Goal: Book appointment/travel/reservation

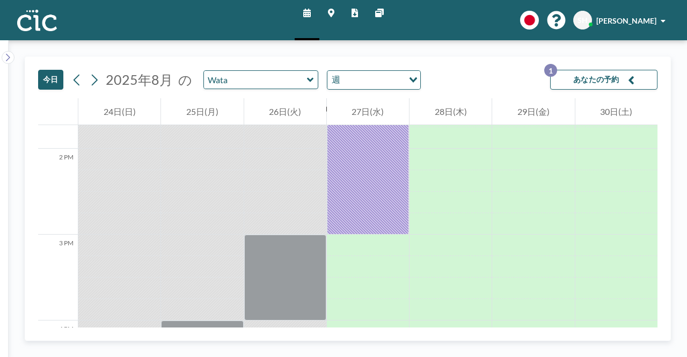
scroll to position [1181, 0]
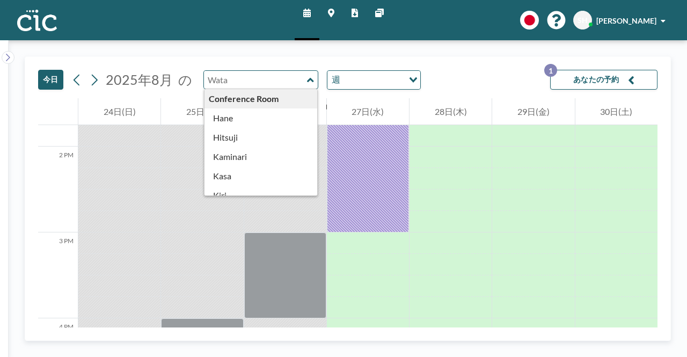
click at [275, 83] on input "text" at bounding box center [255, 80] width 103 height 18
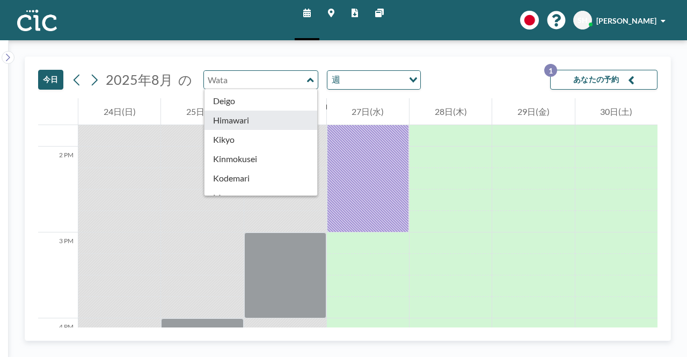
type input "Himawari"
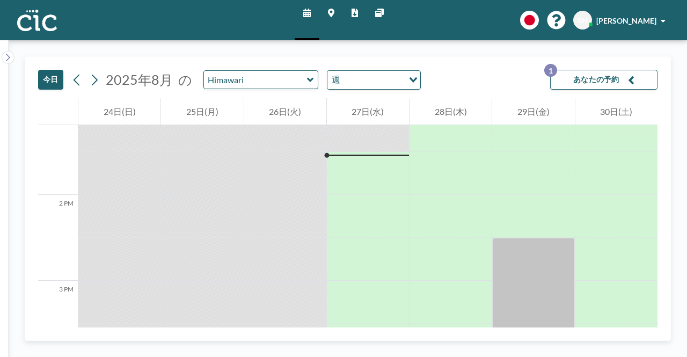
scroll to position [1139, 0]
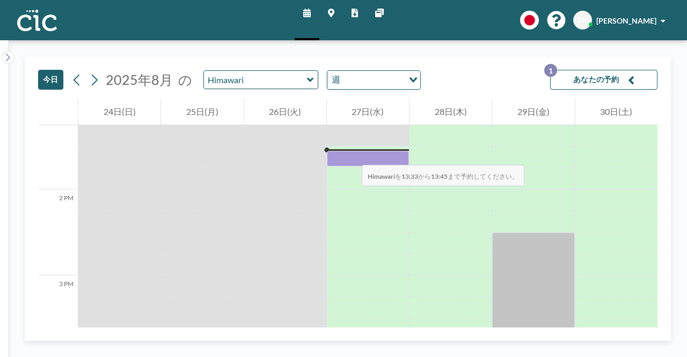
click at [351, 154] on div at bounding box center [368, 159] width 82 height 16
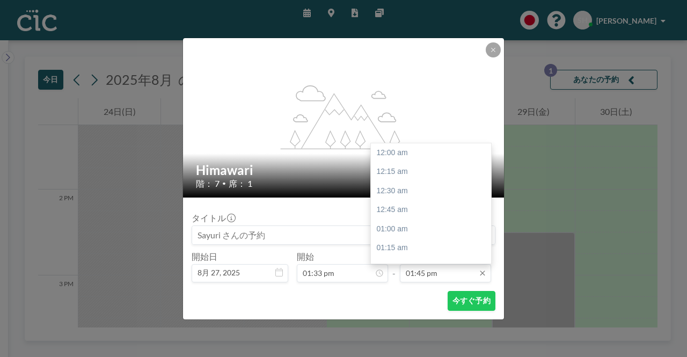
scroll to position [1052, 0]
click at [392, 169] on div "02:00 pm" at bounding box center [434, 171] width 126 height 19
type input "02:00 pm"
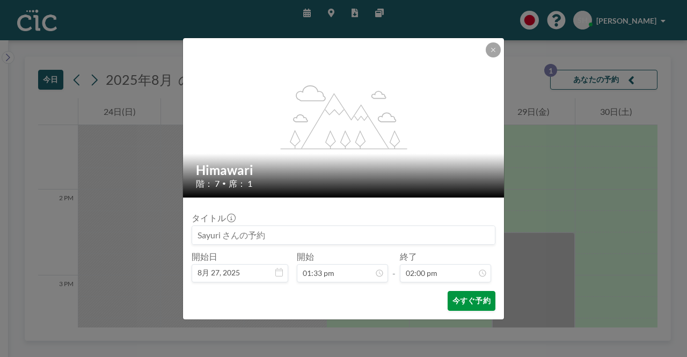
click at [473, 304] on button "今すぐ予約" at bounding box center [472, 301] width 48 height 20
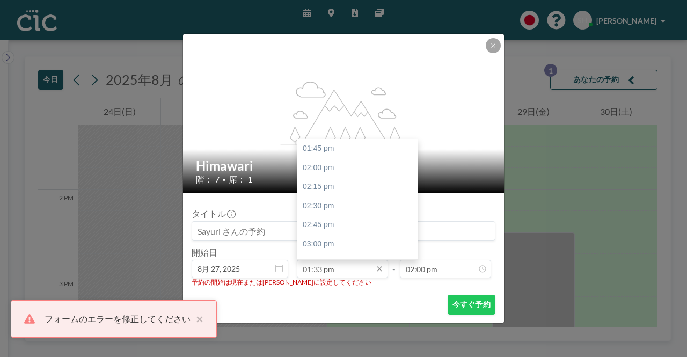
click at [322, 269] on input "01:33 pm" at bounding box center [342, 269] width 91 height 18
click at [325, 153] on div "01:45 pm" at bounding box center [361, 148] width 126 height 19
type input "01:45 pm"
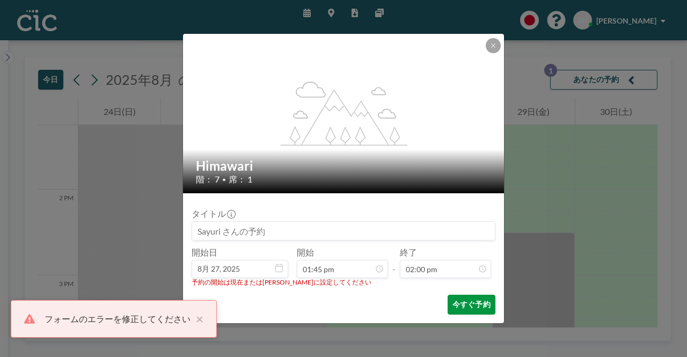
scroll to position [1070, 0]
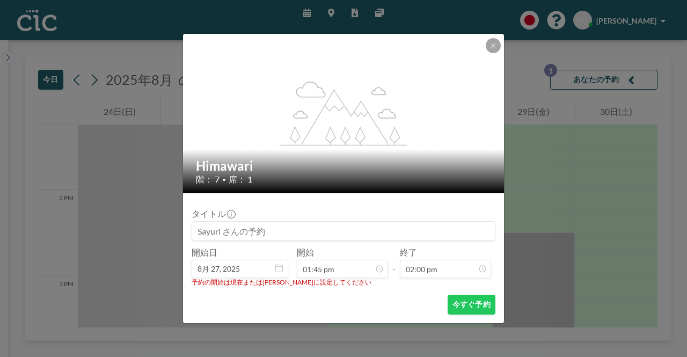
click at [318, 301] on div "今すぐ予約" at bounding box center [344, 305] width 304 height 20
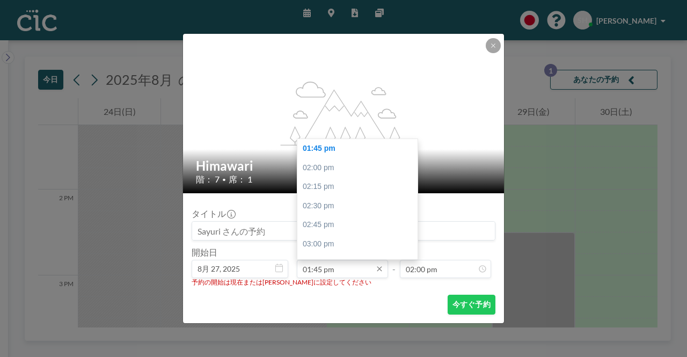
click at [329, 267] on input "01:45 pm" at bounding box center [342, 269] width 91 height 18
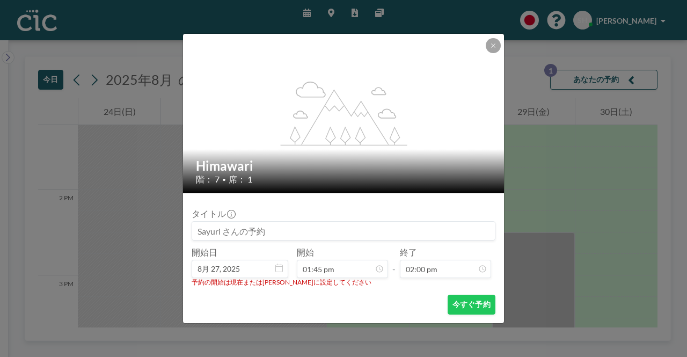
click at [484, 43] on div "flex-grow: 1.2;" at bounding box center [344, 113] width 322 height 159
click at [496, 46] on icon at bounding box center [493, 45] width 6 height 6
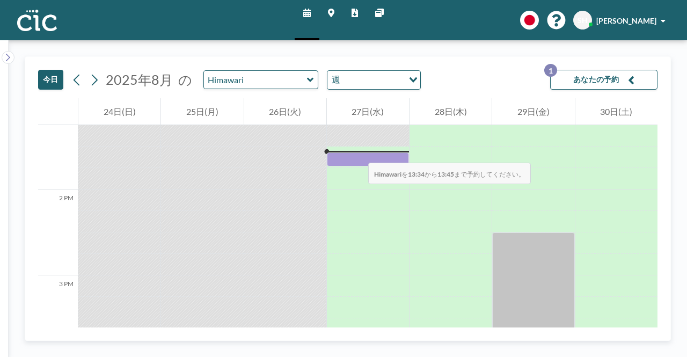
click at [358, 152] on div at bounding box center [368, 152] width 82 height 2
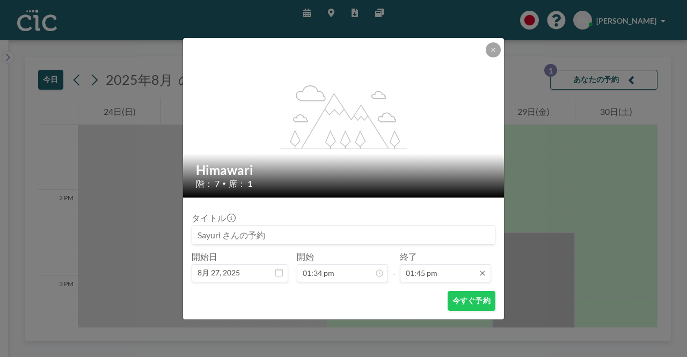
scroll to position [1052, 0]
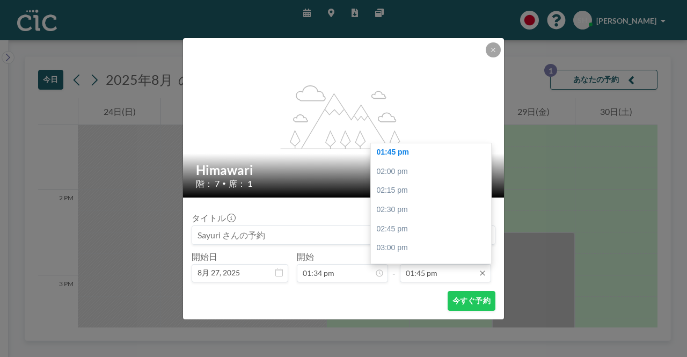
click at [446, 276] on input "01:45 pm" at bounding box center [445, 273] width 91 height 18
click at [394, 172] on div "02:00 pm" at bounding box center [434, 171] width 126 height 19
type input "02:00 pm"
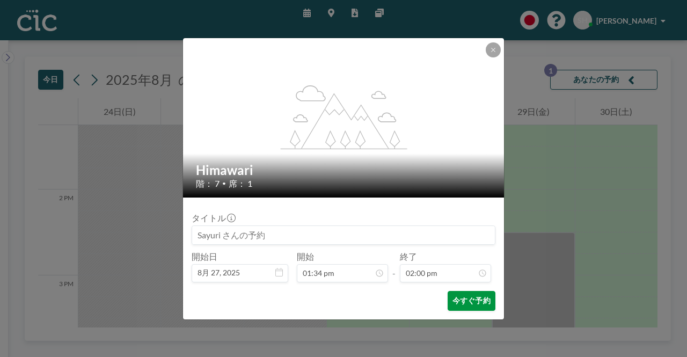
scroll to position [1070, 0]
click at [484, 301] on button "今すぐ予約" at bounding box center [472, 301] width 48 height 20
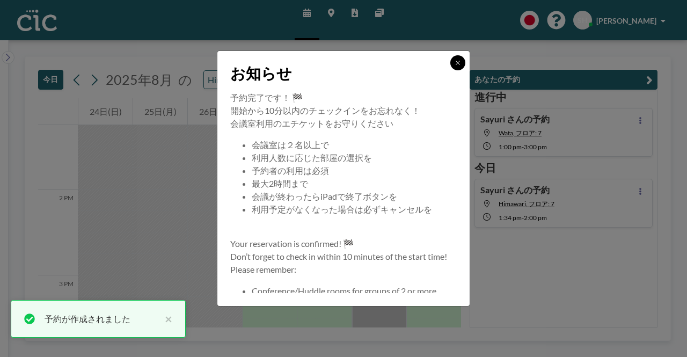
click at [459, 66] on icon at bounding box center [458, 63] width 6 height 6
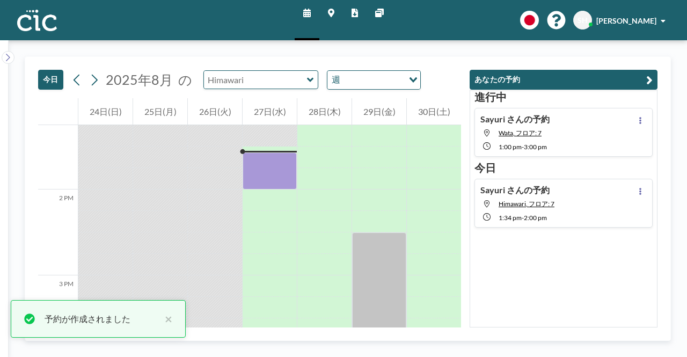
click at [268, 75] on input "text" at bounding box center [255, 80] width 103 height 18
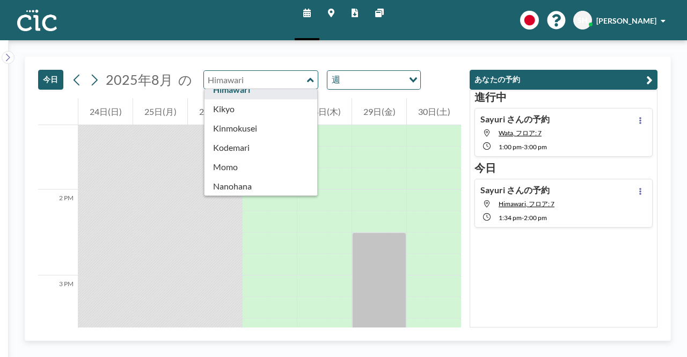
scroll to position [376, 0]
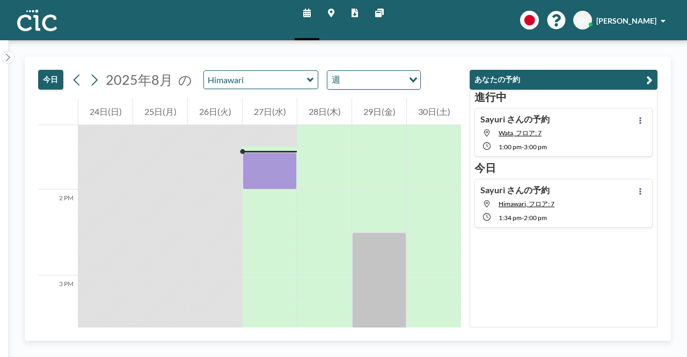
click at [564, 129] on div "Sayuri さんの予約 Wata, フロア: 7 1:00 PM - 3:00 PM" at bounding box center [564, 132] width 178 height 49
type input "Wata"
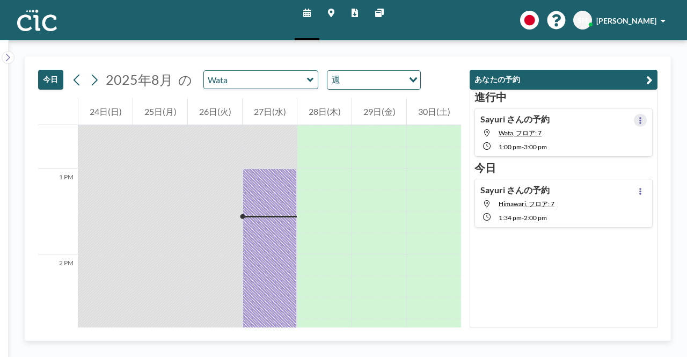
click at [640, 119] on icon at bounding box center [641, 120] width 2 height 7
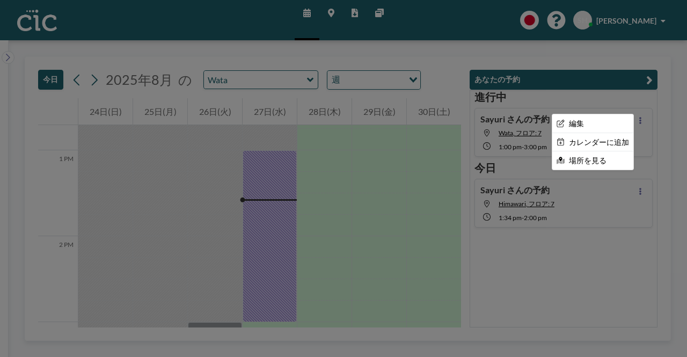
scroll to position [1096, 0]
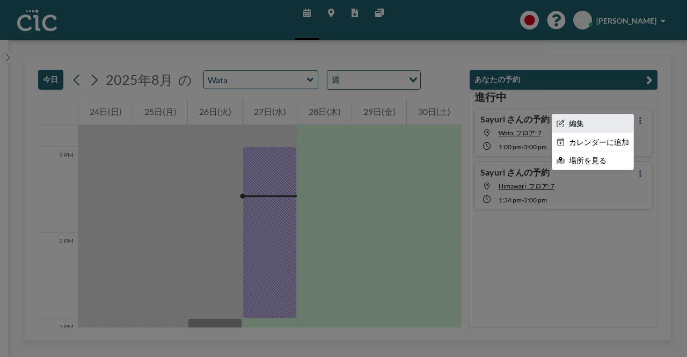
click at [575, 126] on li "編集" at bounding box center [593, 123] width 81 height 18
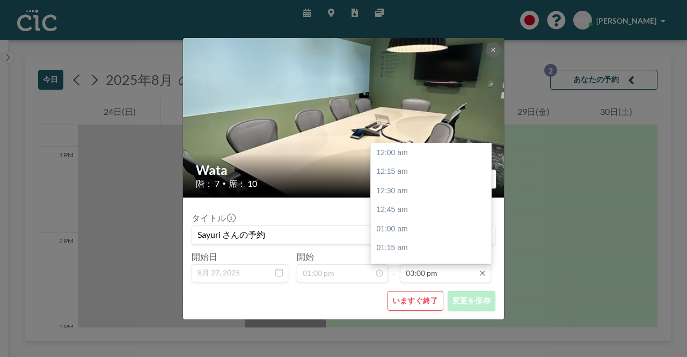
scroll to position [1147, 0]
click at [436, 277] on input "03:00 pm" at bounding box center [445, 273] width 91 height 18
click at [396, 193] on div "03:30 pm" at bounding box center [434, 190] width 126 height 19
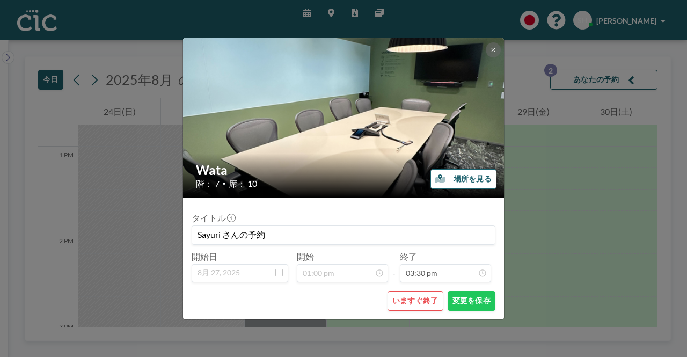
scroll to position [1185, 0]
click at [478, 301] on button "変更を保存" at bounding box center [472, 301] width 48 height 20
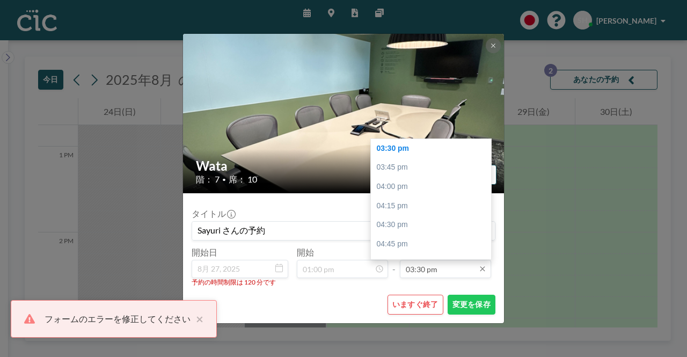
click at [458, 270] on input "03:30 pm" at bounding box center [445, 269] width 91 height 18
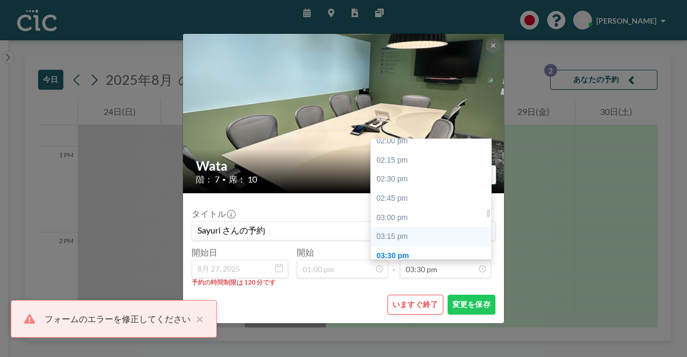
click at [406, 239] on div "03:15 pm" at bounding box center [434, 236] width 126 height 19
type input "03:15 pm"
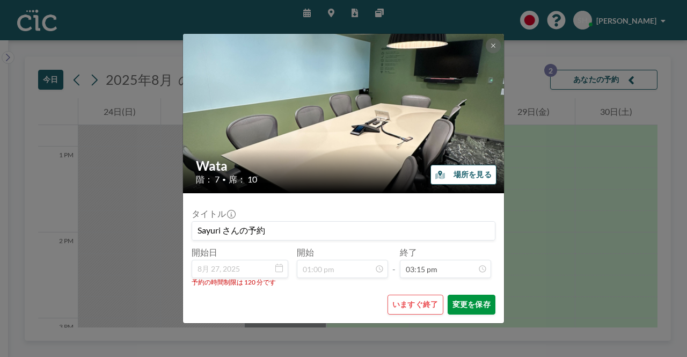
scroll to position [1166, 0]
click at [468, 306] on button "変更を保存" at bounding box center [472, 305] width 48 height 20
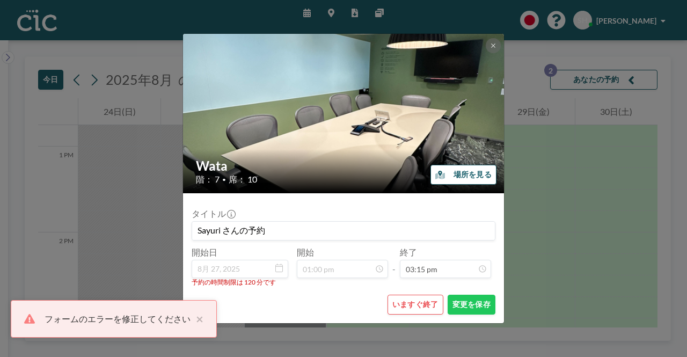
click at [343, 299] on div "いますぐ終了 変更を保存" at bounding box center [344, 305] width 304 height 20
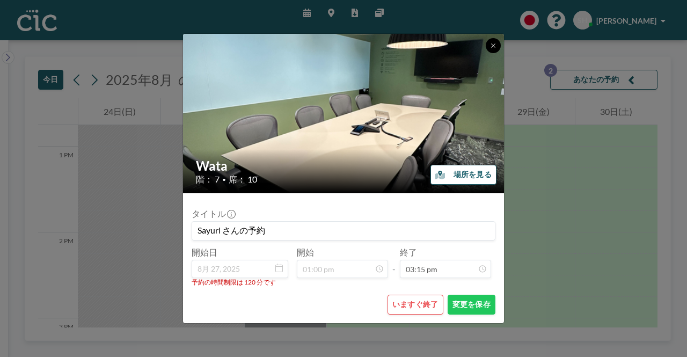
click at [492, 47] on icon at bounding box center [493, 45] width 6 height 6
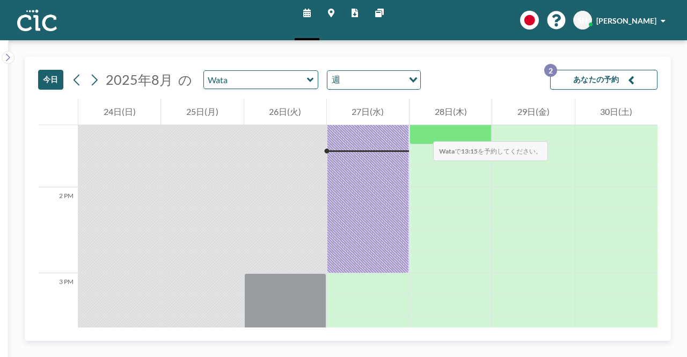
scroll to position [1203, 0]
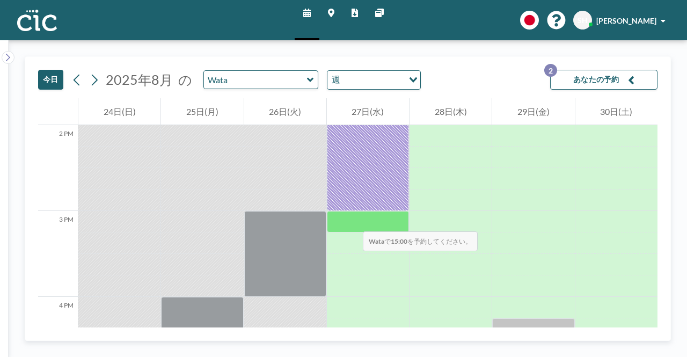
click at [352, 221] on div at bounding box center [368, 221] width 82 height 21
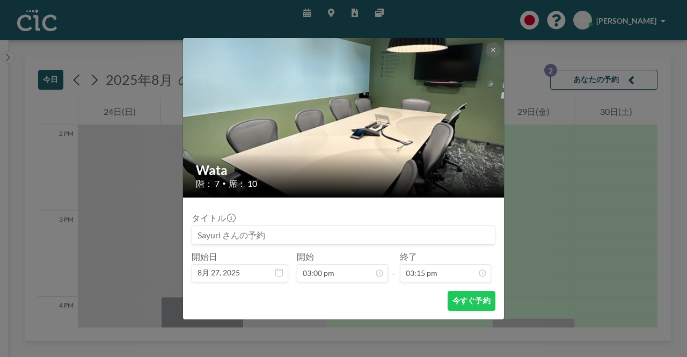
scroll to position [1166, 0]
click at [489, 49] on button at bounding box center [493, 49] width 15 height 15
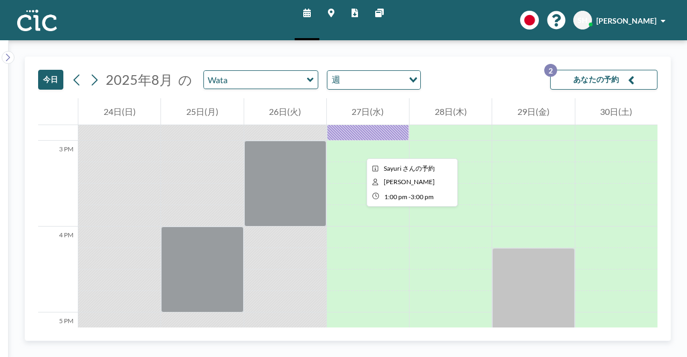
scroll to position [1257, 0]
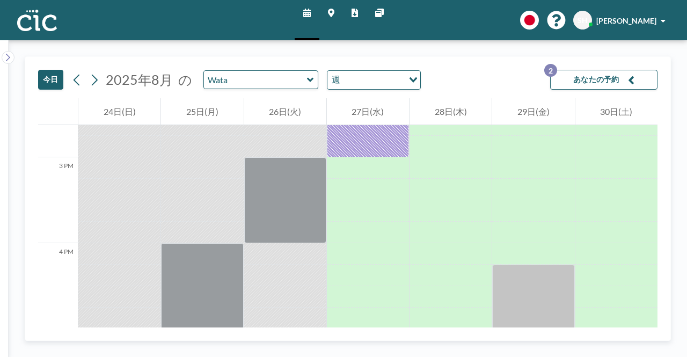
click at [450, 66] on div "今日 2025年8月 の Wata 週 Loading... あなたの予約 2" at bounding box center [348, 77] width 620 height 41
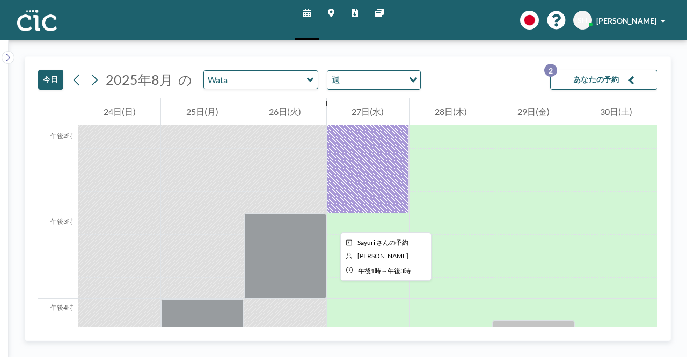
scroll to position [1246, 0]
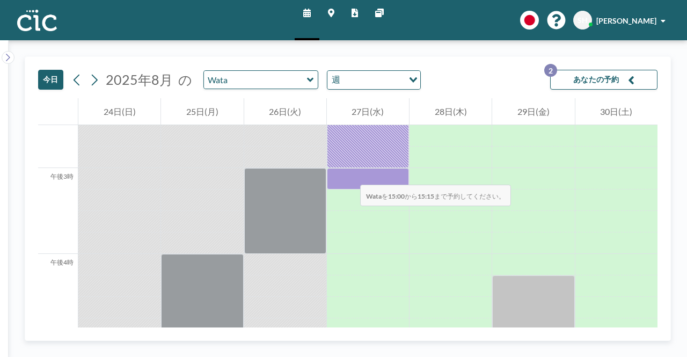
click at [350, 174] on div at bounding box center [368, 178] width 82 height 21
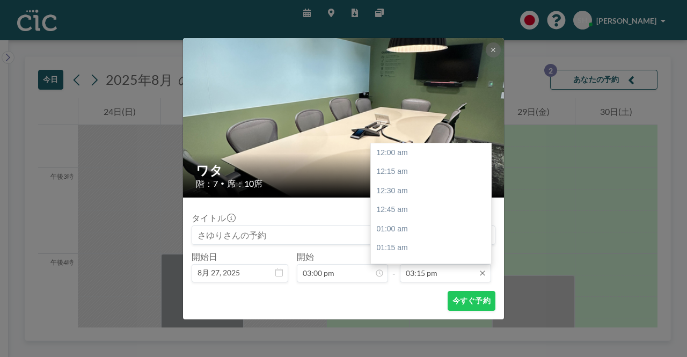
scroll to position [1166, 0]
click at [412, 245] on font "午後4時30分" at bounding box center [397, 248] width 42 height 9
type input "04:30 pm"
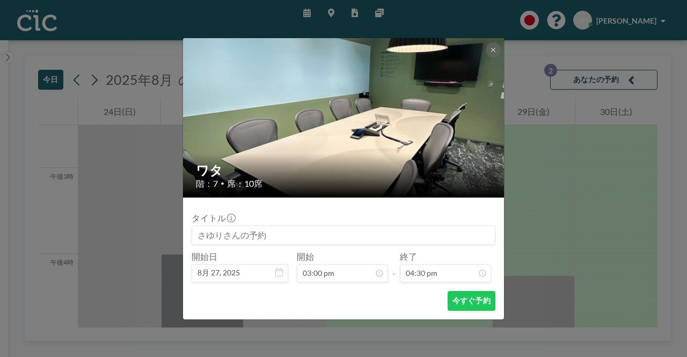
scroll to position [1261, 0]
click at [479, 303] on font "今すぐ予約" at bounding box center [472, 300] width 38 height 9
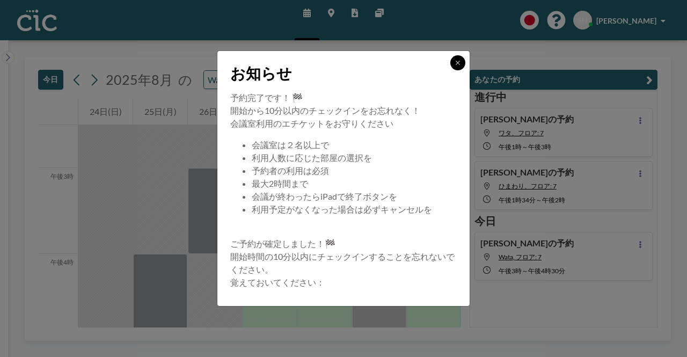
click at [459, 63] on icon at bounding box center [458, 63] width 6 height 6
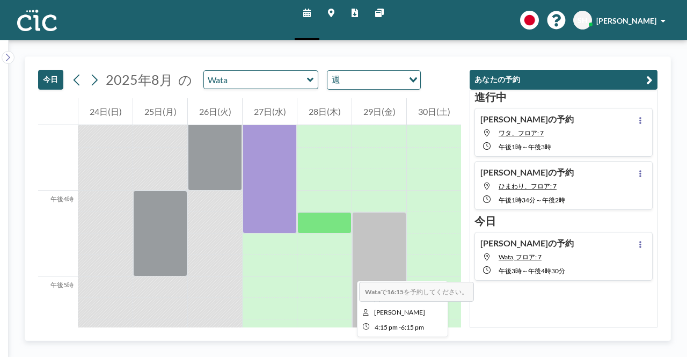
scroll to position [1300, 0]
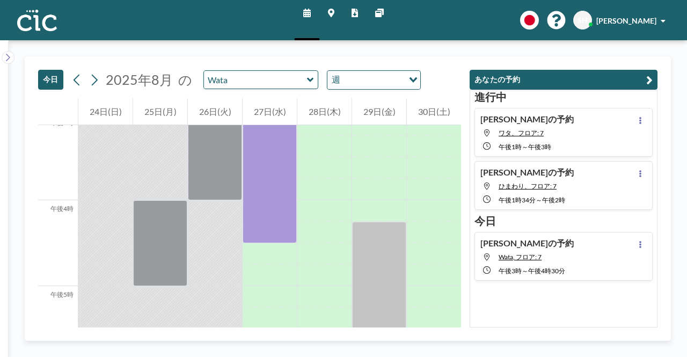
click at [654, 349] on div "[DATE] [DATE] の [PERSON_NAME] 週 読み込み中... 午前12時 午前1時 午前2時 午前3時 午前4時 午前5時 午前6時 午前…" at bounding box center [348, 198] width 679 height 317
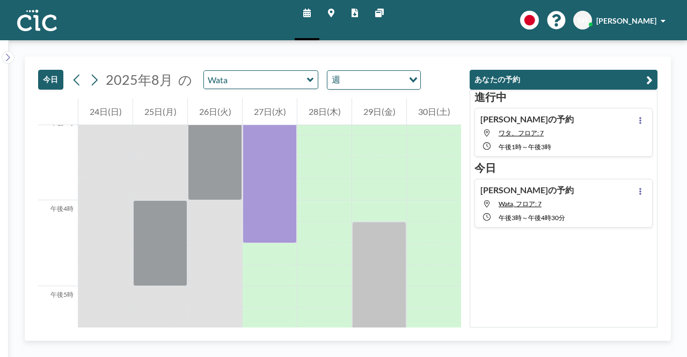
click at [546, 342] on div "[DATE] [DATE] の [PERSON_NAME] 週 読み込み中... 午前12時 午前1時 午前2時 午前3時 午前4時 午前5時 午前6時 午前…" at bounding box center [348, 198] width 679 height 317
drag, startPoint x: 581, startPoint y: 301, endPoint x: 574, endPoint y: 288, distance: 14.2
click at [581, 300] on div "進行[PERSON_NAME]の予約 ワタ、フロア: 7 午後1時 ～ 午後3時 [DATE][PERSON_NAME]の予約 [PERSON_NAME], …" at bounding box center [564, 209] width 188 height 238
